Goal: Find specific page/section: Find specific page/section

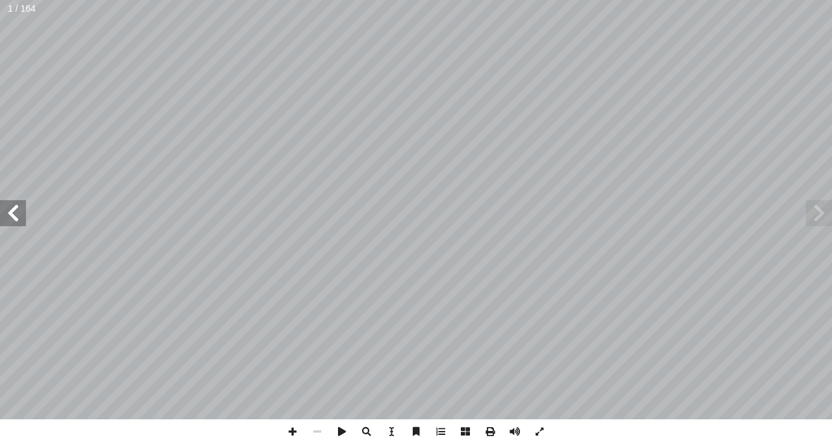
click at [13, 204] on span at bounding box center [13, 213] width 26 height 26
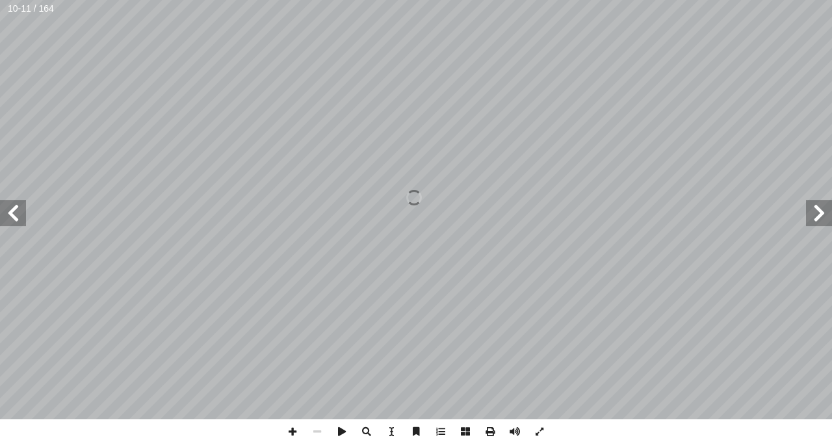
click at [13, 204] on span at bounding box center [13, 213] width 26 height 26
click at [11, 213] on span at bounding box center [13, 213] width 26 height 26
click at [7, 209] on span at bounding box center [13, 213] width 26 height 26
click at [16, 210] on span at bounding box center [13, 213] width 26 height 26
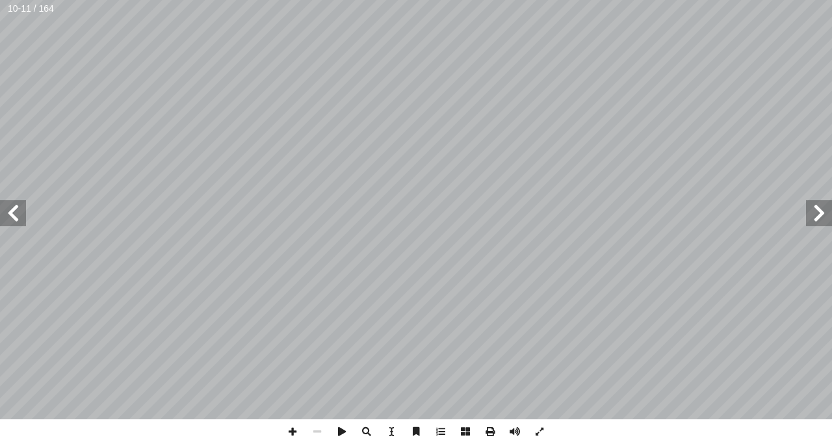
click at [19, 217] on span at bounding box center [13, 213] width 26 height 26
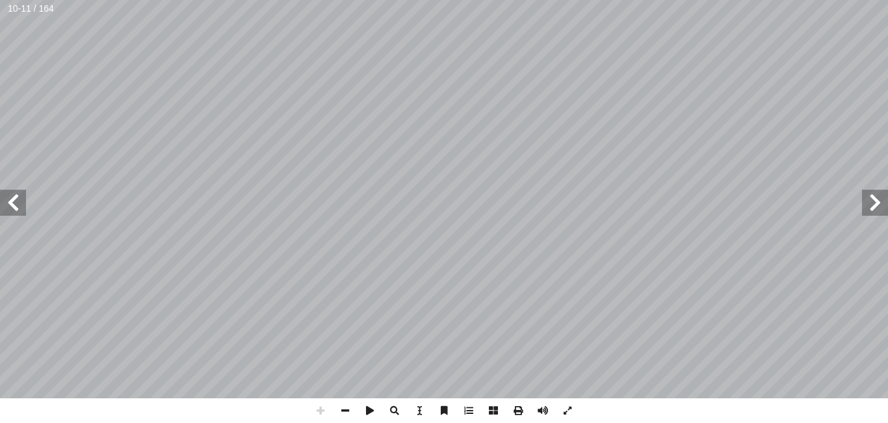
click at [14, 211] on span at bounding box center [13, 203] width 26 height 26
